Goal: Check status: Check status

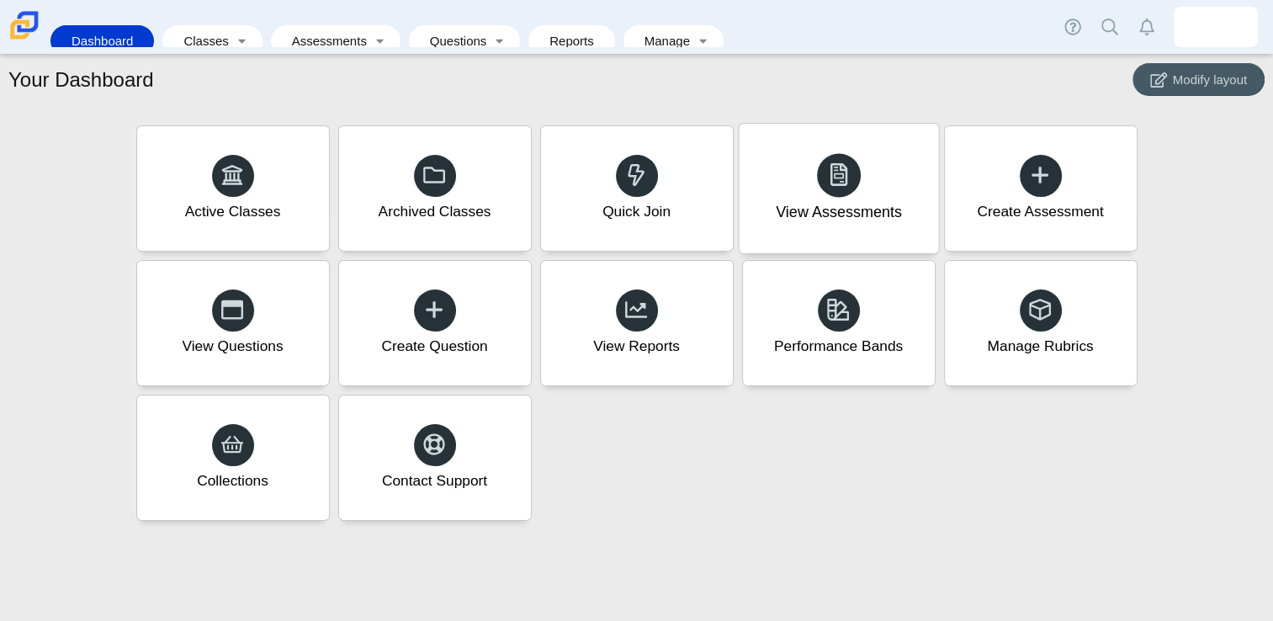
click at [833, 177] on icon at bounding box center [839, 174] width 24 height 24
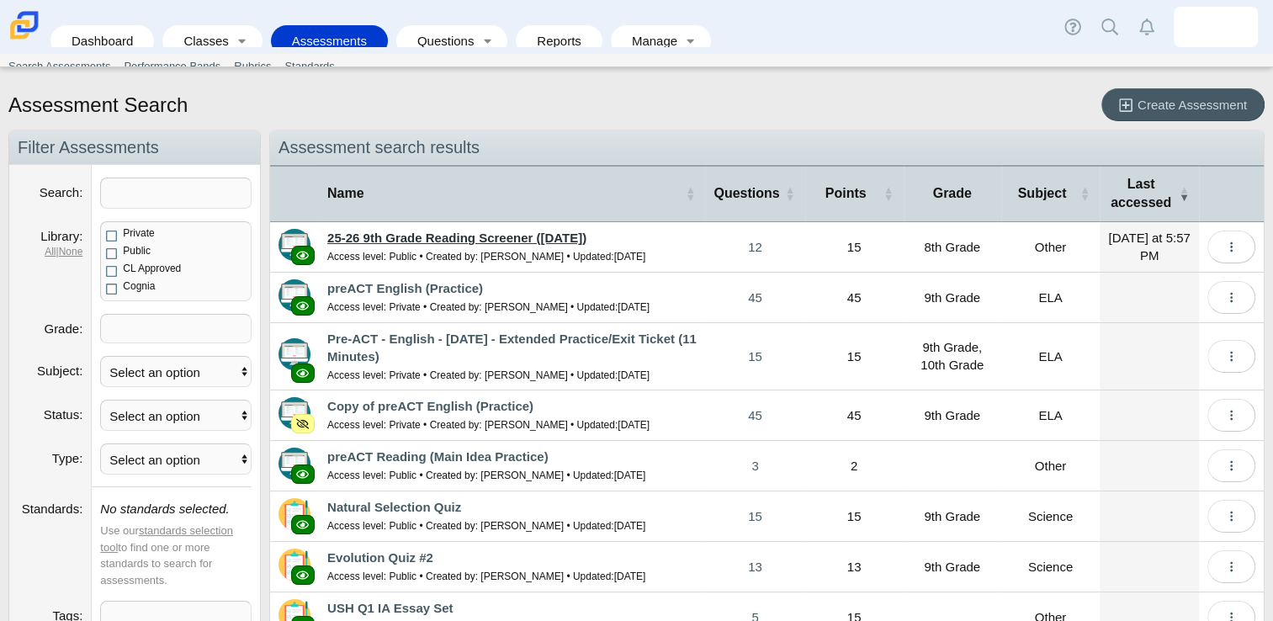
click at [440, 236] on link "25-26 9th Grade Reading Screener ([DATE])" at bounding box center [456, 238] width 259 height 14
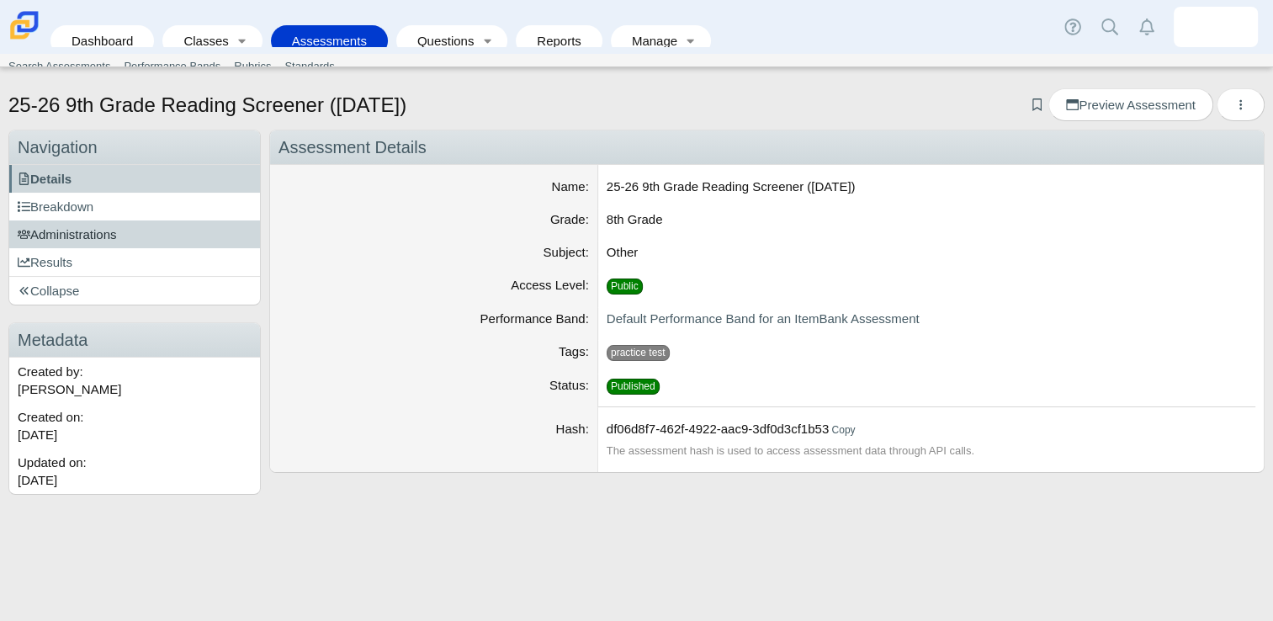
click at [117, 231] on span "Administrations" at bounding box center [67, 234] width 99 height 14
